Goal: Check status

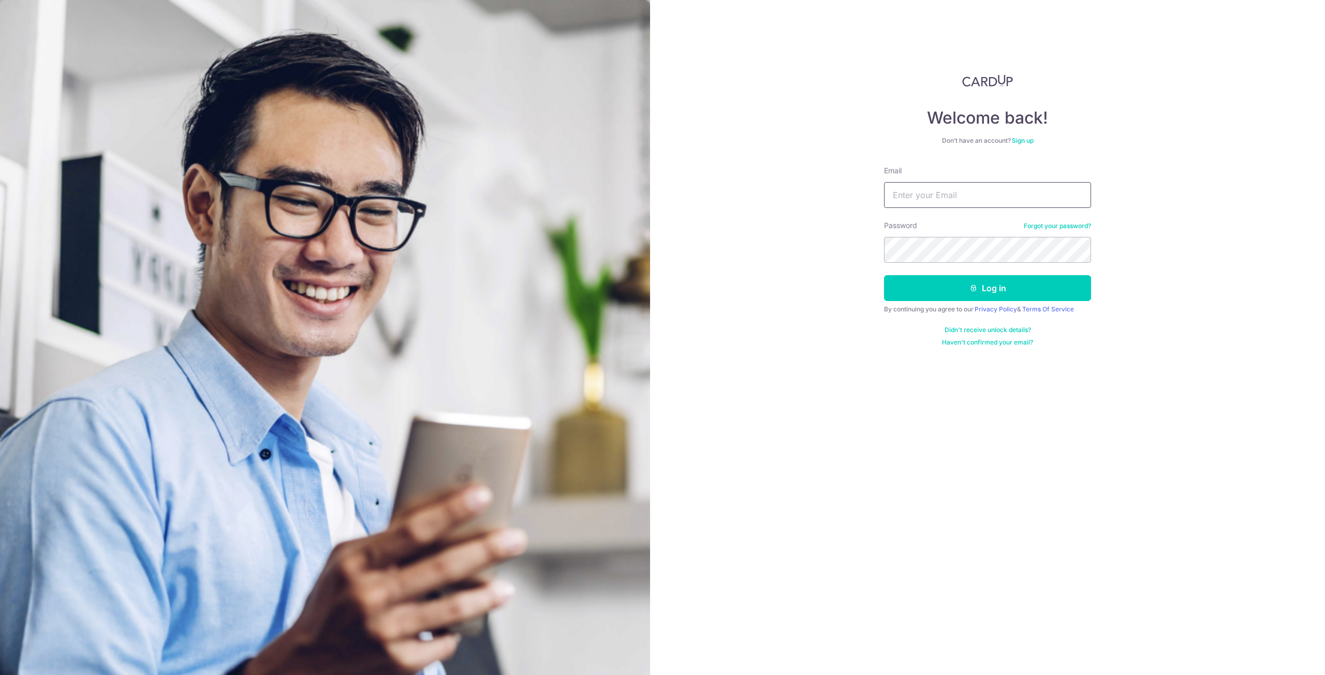
click at [916, 197] on input "Email" at bounding box center [987, 195] width 207 height 26
type input "[EMAIL_ADDRESS][DOMAIN_NAME]"
click at [884, 275] on button "Log in" at bounding box center [987, 288] width 207 height 26
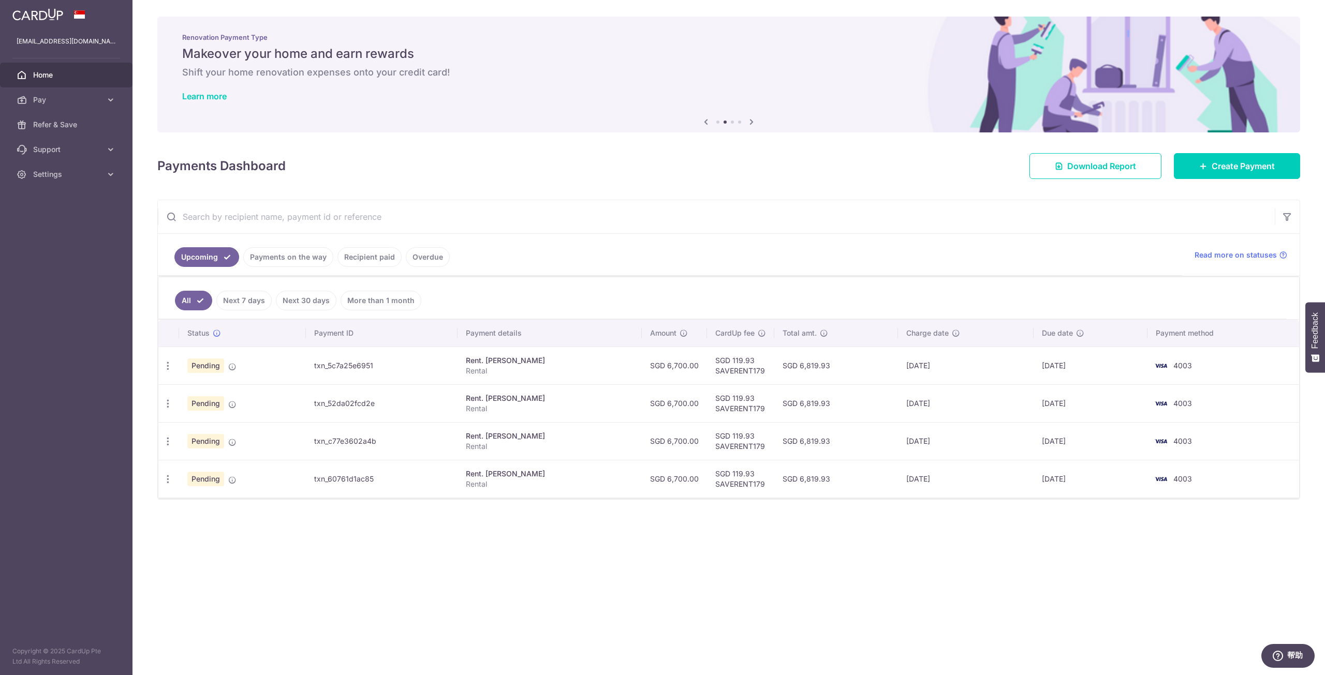
drag, startPoint x: 810, startPoint y: 481, endPoint x: 856, endPoint y: 479, distance: 46.6
click at [856, 479] on td "SGD 6,819.93" at bounding box center [836, 479] width 124 height 38
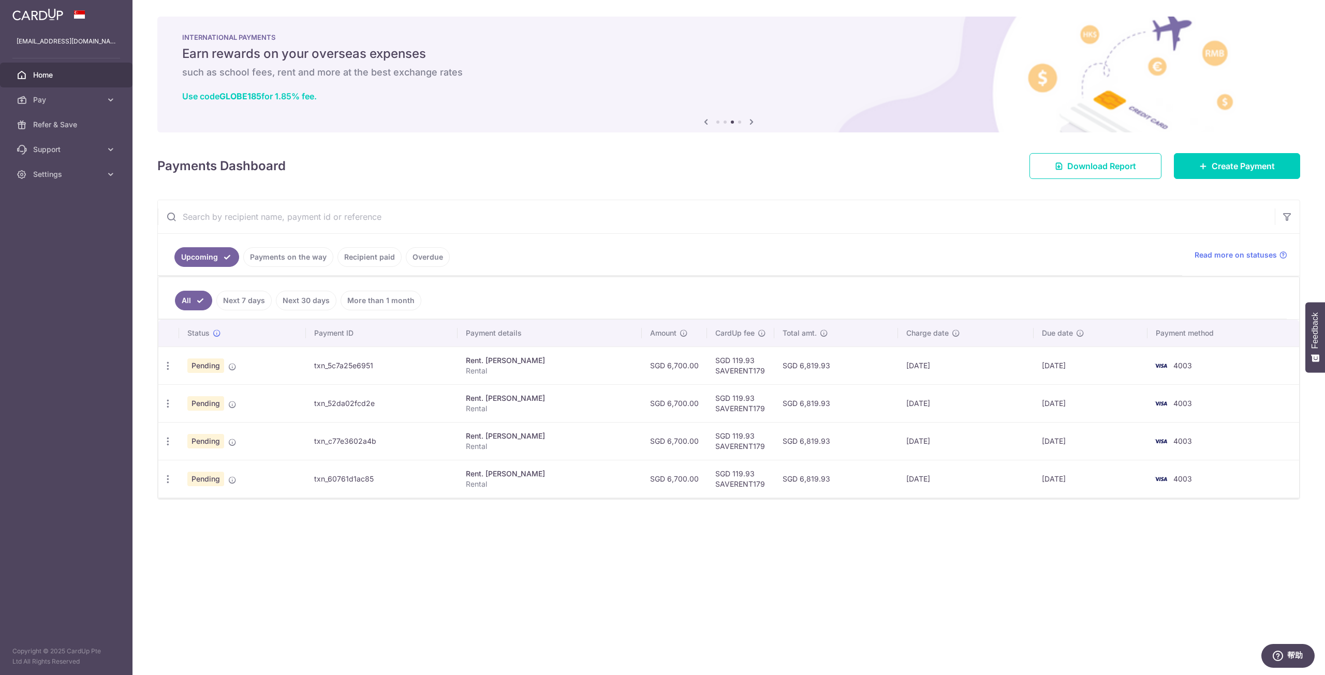
click at [833, 533] on div "× Pause Schedule Pause all future payments in this series Pause just this one p…" at bounding box center [728, 337] width 1192 height 675
click at [302, 256] on link "Payments on the way" at bounding box center [288, 257] width 90 height 20
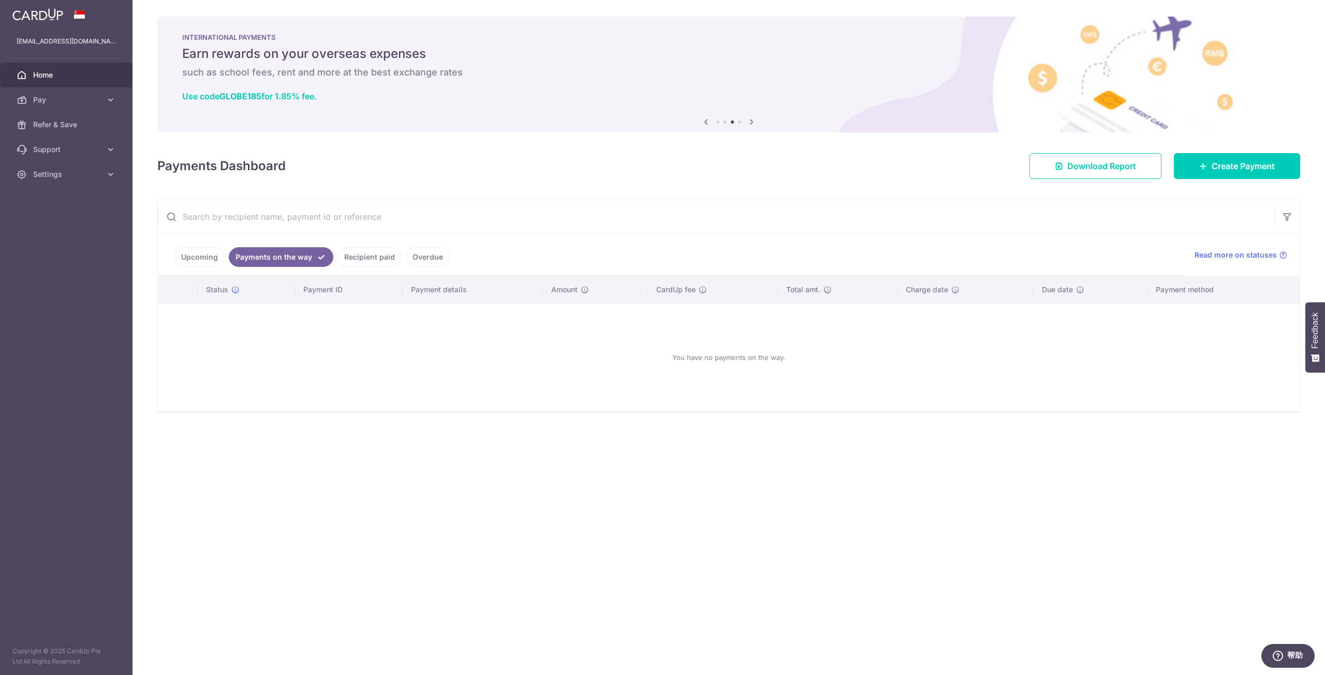
click at [355, 248] on link "Recipient paid" at bounding box center [369, 257] width 64 height 20
click at [426, 249] on link "Overdue" at bounding box center [428, 257] width 44 height 20
